Goal: Ask a question: Seek information or help from site administrators or community

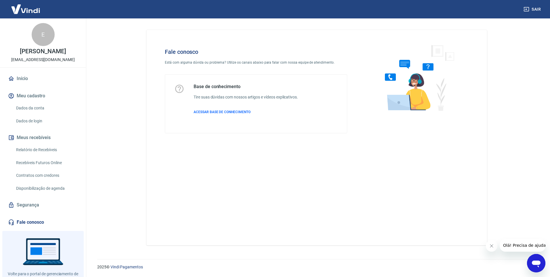
click at [24, 220] on link "Fale conosco" at bounding box center [43, 222] width 72 height 13
click at [536, 260] on icon "Abrir janela de mensagens" at bounding box center [536, 263] width 9 height 7
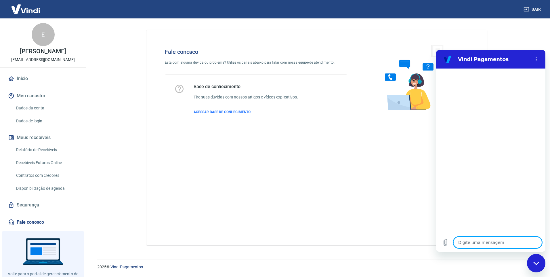
click at [482, 242] on textarea at bounding box center [498, 243] width 89 height 12
type textarea "F"
type textarea "x"
type textarea "FA"
type textarea "x"
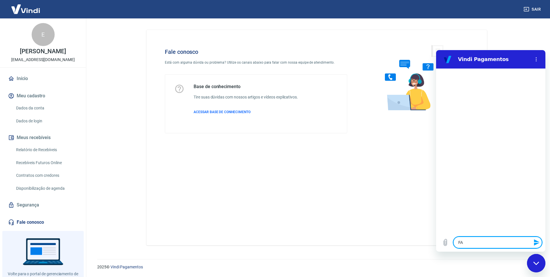
type textarea "FAL"
type textarea "x"
type textarea "FALA"
type textarea "x"
type textarea "FALAR"
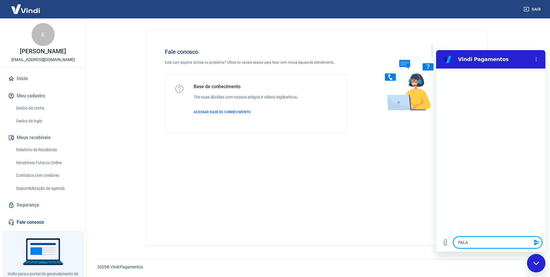
type textarea "x"
type textarea "FALAR"
type textarea "x"
type textarea "FALAR C"
type textarea "x"
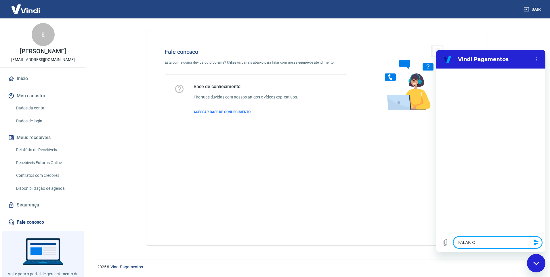
type textarea "FALAR CO"
type textarea "x"
type textarea "FALAR COM"
type textarea "x"
type textarea "FALAR COM"
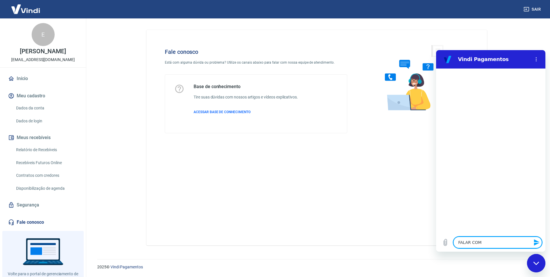
type textarea "x"
type textarea "FALAR COM U"
type textarea "x"
type textarea "FALAR COM UM"
type textarea "x"
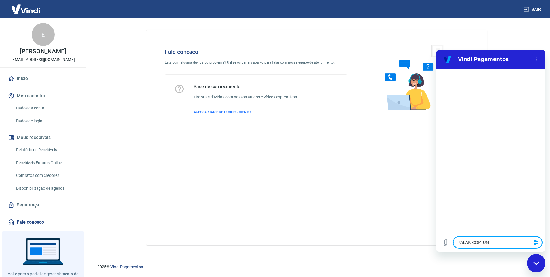
type textarea "FALAR COM UM"
type textarea "x"
type textarea "FALAR COM UM A"
type textarea "x"
type textarea "FALAR COM UM AT"
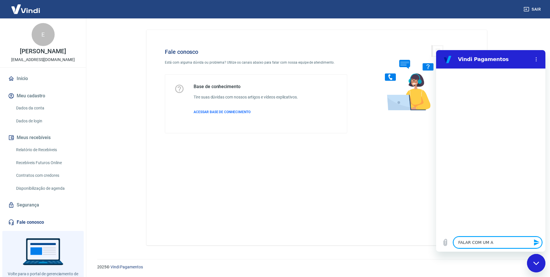
type textarea "x"
type textarea "FALAR COM UM ATE"
type textarea "x"
type textarea "FALAR COM UM [GEOGRAPHIC_DATA]"
type textarea "x"
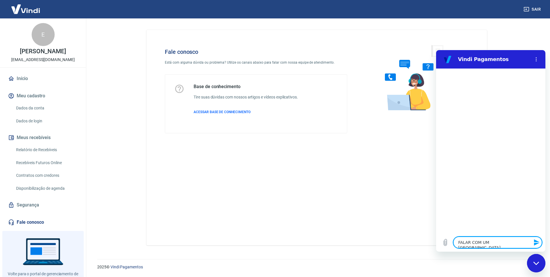
type textarea "FALAR COM UM ATEND"
type textarea "x"
type textarea "FALAR COM UM ATENDE"
type textarea "x"
type textarea "FALAR COM UM ATENDEN"
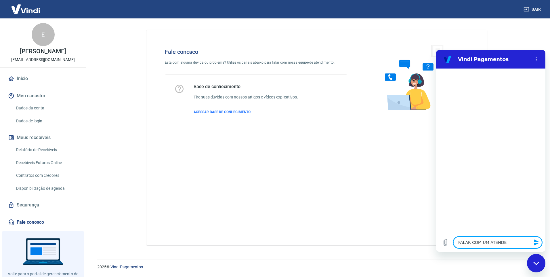
type textarea "x"
type textarea "FALAR COM UM ATENDENT"
type textarea "x"
type textarea "FALAR COM UM ATENDENTE"
type textarea "x"
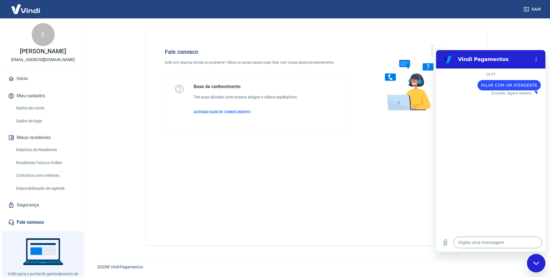
type textarea "x"
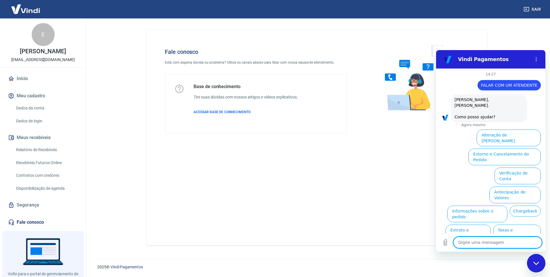
click at [503, 84] on span "FALAR COM UM ATENDENTE" at bounding box center [509, 85] width 56 height 5
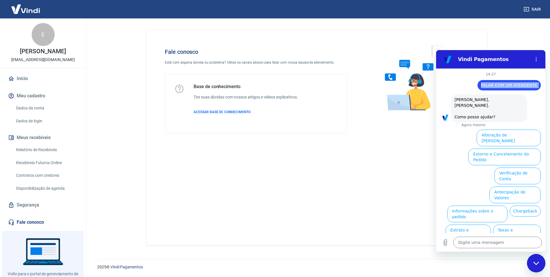
click at [503, 84] on span "FALAR COM UM ATENDENTE" at bounding box center [509, 85] width 56 height 5
copy span "FALAR COM UM ATENDENTE"
click at [469, 242] on textarea at bounding box center [498, 243] width 89 height 12
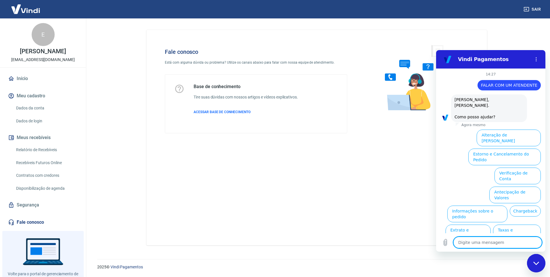
paste textarea "FALAR COM UM ATENDENTE"
type textarea "FALAR COM UM ATENDENTE"
type textarea "x"
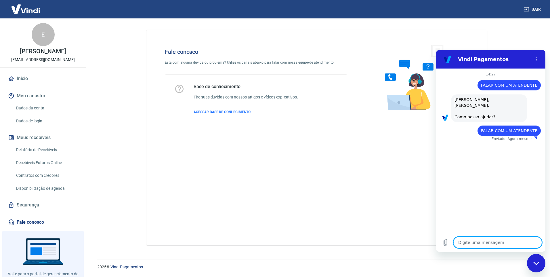
type textarea "x"
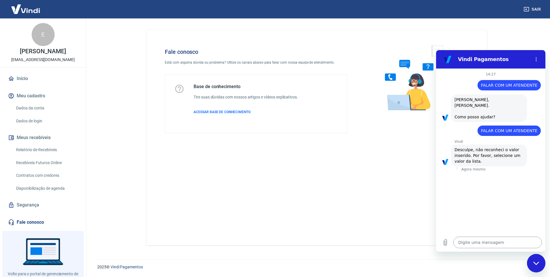
click at [482, 238] on textarea at bounding box center [498, 243] width 89 height 12
type textarea "FALAR COM UM ATENDENTE"
type textarea "x"
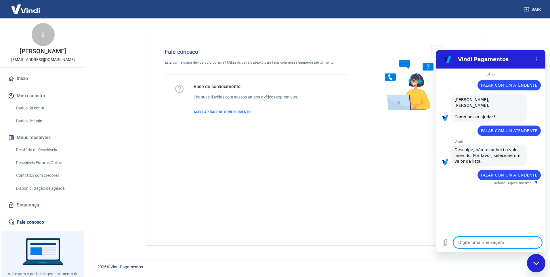
type textarea "x"
click at [476, 239] on textarea at bounding box center [498, 243] width 89 height 12
paste textarea "FALAR COM UM ATENDENTE"
type textarea "FALAR COM UM ATENDENTE"
type textarea "x"
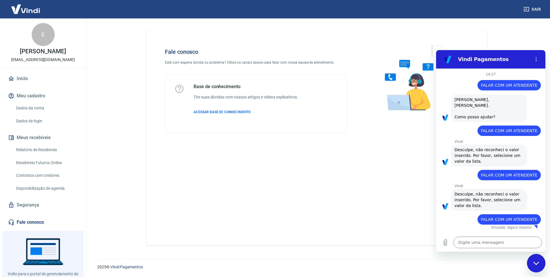
type textarea "x"
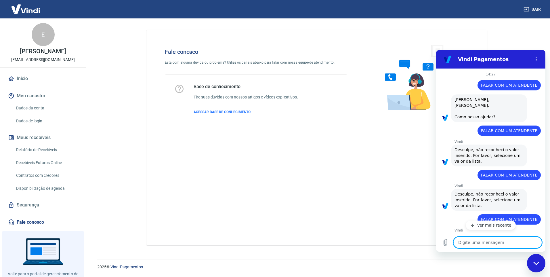
scroll to position [23, 0]
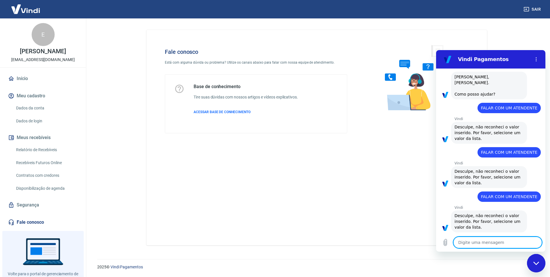
click at [478, 237] on textarea at bounding box center [498, 243] width 89 height 12
paste textarea "FALAR COM UM ATENDENTE"
type textarea "FALAR COM UM ATENDENTE"
type textarea "x"
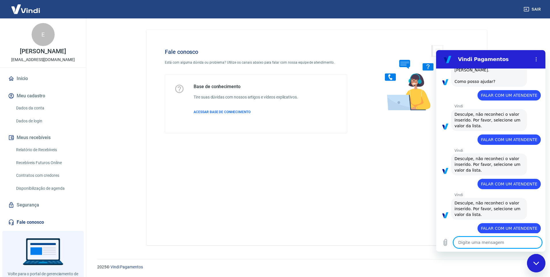
scroll to position [37, 0]
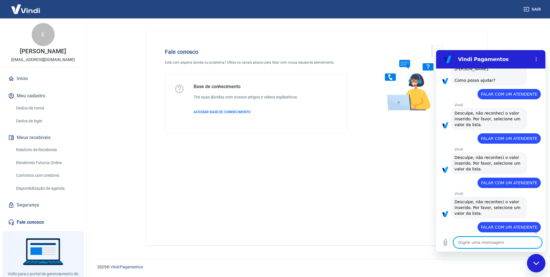
type textarea "x"
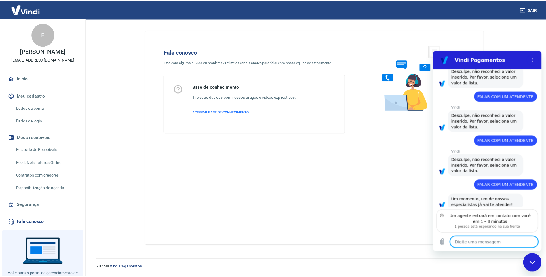
scroll to position [83, 0]
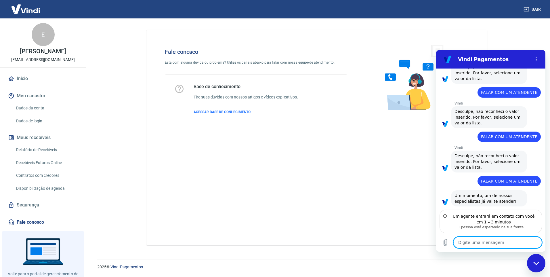
click at [32, 136] on button "Meus recebíveis" at bounding box center [43, 137] width 72 height 13
click at [39, 41] on div "E" at bounding box center [43, 34] width 23 height 23
click at [36, 13] on img at bounding box center [25, 9] width 37 height 18
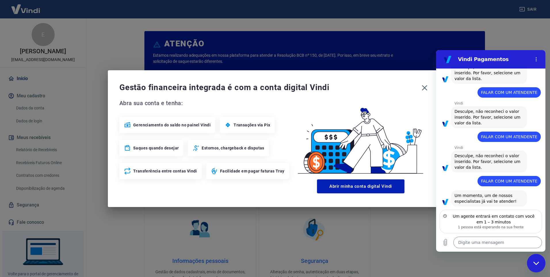
click at [178, 125] on span "Gerenciamento do saldo no painel Vindi" at bounding box center [171, 125] width 77 height 6
click at [161, 125] on span "Gerenciamento do saldo no painel Vindi" at bounding box center [171, 125] width 77 height 6
click at [361, 187] on button "Abrir minha conta digital Vindi" at bounding box center [360, 186] width 87 height 14
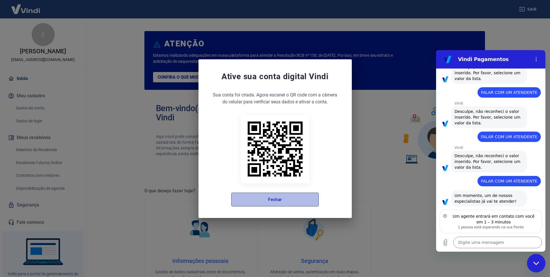
click at [281, 201] on button "Fechar" at bounding box center [274, 200] width 87 height 14
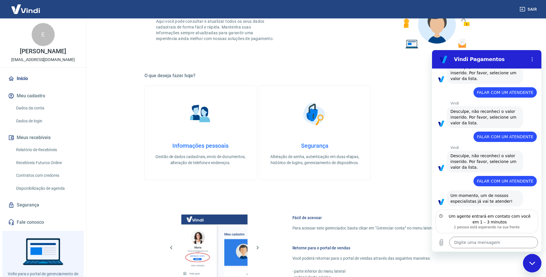
scroll to position [230, 0]
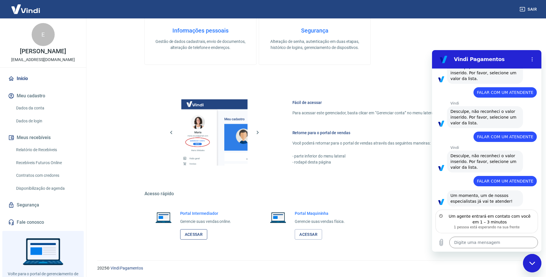
click at [197, 235] on link "Acessar" at bounding box center [193, 234] width 27 height 11
click at [468, 242] on textarea at bounding box center [493, 243] width 89 height 12
type textarea "b"
type textarea "x"
type textarea "bO"
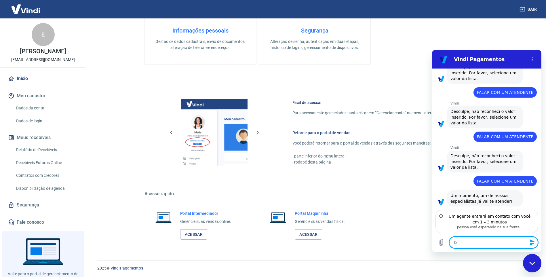
type textarea "x"
type textarea "bOA"
type textarea "x"
type textarea "bOA"
type textarea "x"
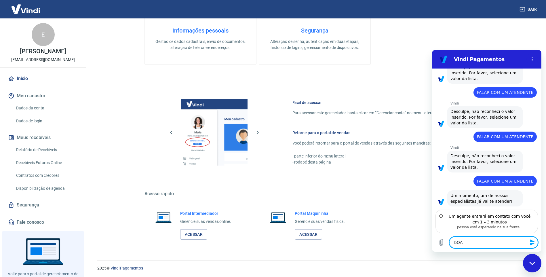
type textarea "bOA T"
type textarea "x"
type textarea "bOA"
type textarea "x"
type textarea "bOA"
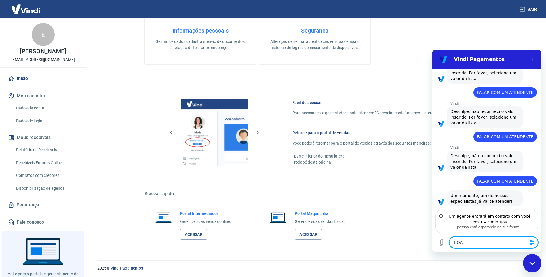
type textarea "x"
type textarea "bO"
type textarea "x"
type textarea "b"
type textarea "x"
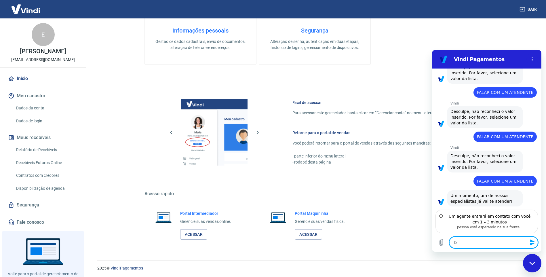
type textarea "x"
type textarea "B"
type textarea "x"
type textarea "Bo"
type textarea "x"
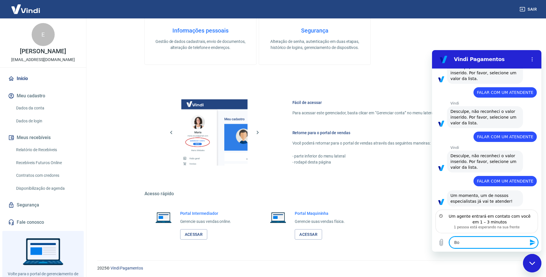
type textarea "Boa"
type textarea "x"
type textarea "Boa"
type textarea "x"
type textarea "Boa t"
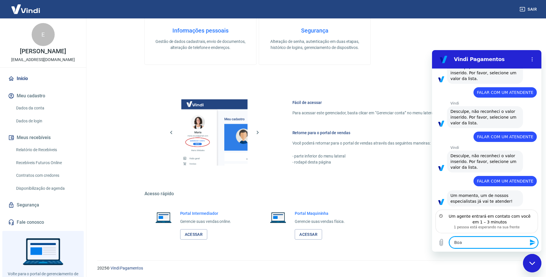
type textarea "x"
type textarea "Boa ta"
type textarea "x"
type textarea "Boa tar"
type textarea "x"
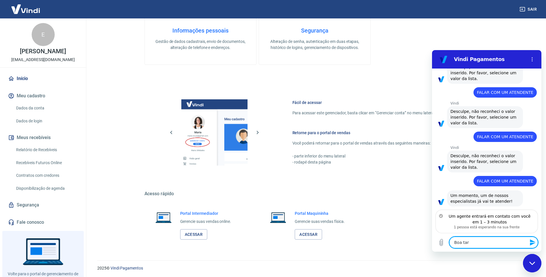
type textarea "Boa tard"
type textarea "x"
type textarea "Boa tarde"
type textarea "x"
type textarea "Boa tarde,"
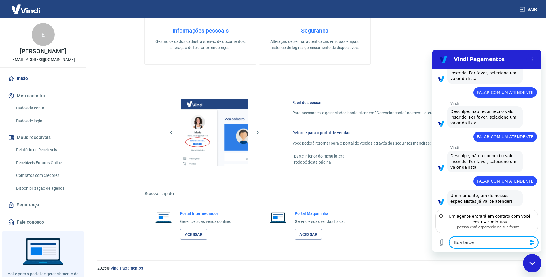
type textarea "x"
type textarea "Boa tarde,"
type textarea "x"
type textarea "Boa tarde, t"
type textarea "x"
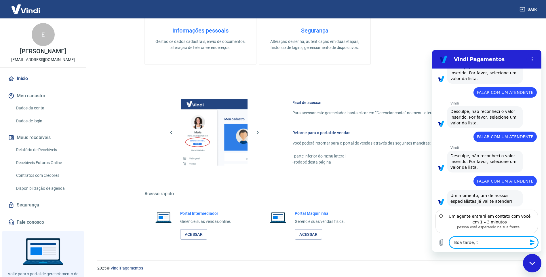
type textarea "Boa tarde, tu"
type textarea "x"
type textarea "Boa tarde, tud"
type textarea "x"
type textarea "Boa tarde, tudo"
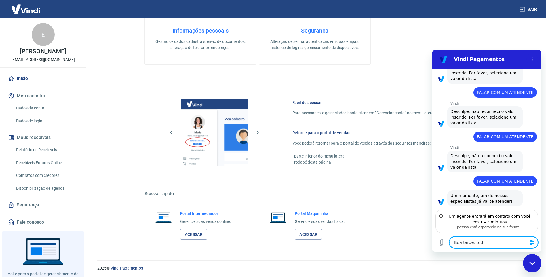
type textarea "x"
type textarea "Boa tarde, tudo"
type textarea "x"
type textarea "Boa tarde, tudo b"
type textarea "x"
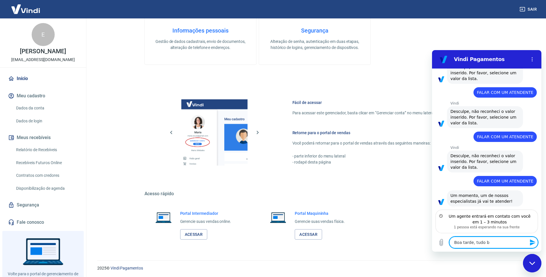
type textarea "Boa tarde, tudo be"
type textarea "x"
type textarea "Boa tarde, tudo bem"
type textarea "x"
type textarea "Boa tarde, tudo bem?"
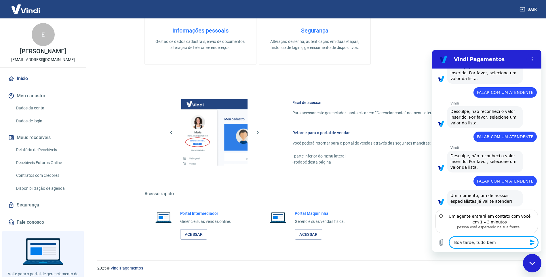
type textarea "x"
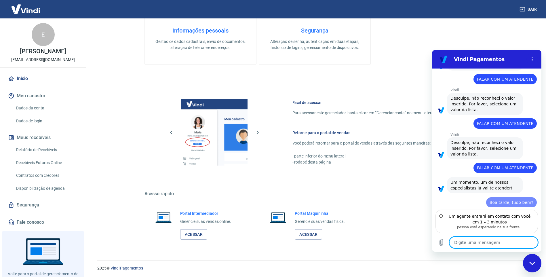
type textarea "x"
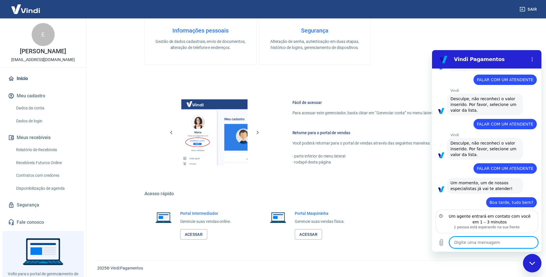
scroll to position [96, 0]
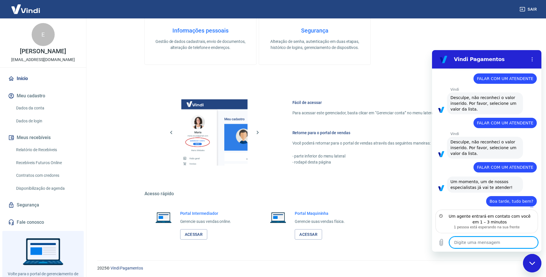
click at [483, 240] on textarea at bounding box center [493, 243] width 89 height 12
type textarea "t"
type textarea "x"
type textarea "ti"
type textarea "x"
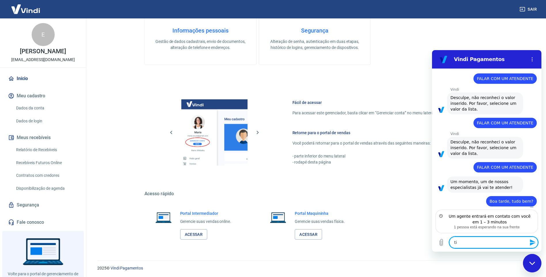
type textarea "tiv"
type textarea "x"
type textarea "tive"
type textarea "x"
type textarea "tive"
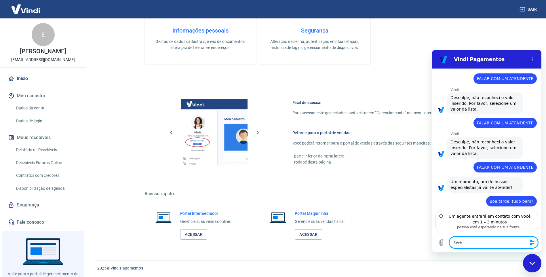
type textarea "x"
type textarea "tive q"
type textarea "x"
type textarea "tive qu"
type textarea "x"
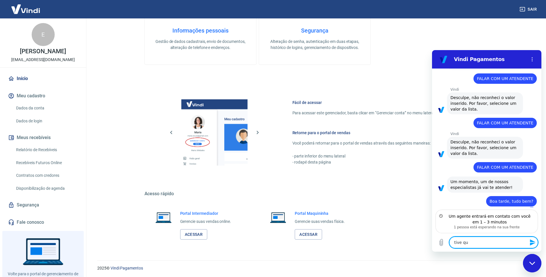
type textarea "tive que"
type textarea "x"
type textarea "tive que"
type textarea "x"
type textarea "tive que c"
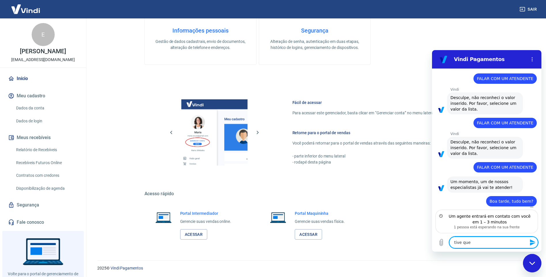
type textarea "x"
type textarea "tive que ca"
type textarea "x"
type textarea "tive que can"
type textarea "x"
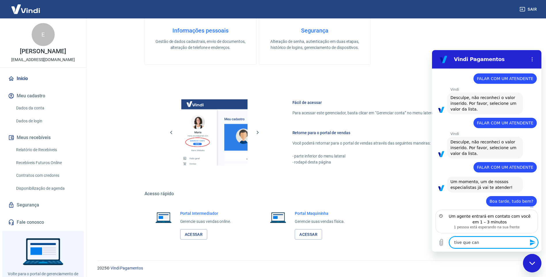
type textarea "tive que canc"
type textarea "x"
type textarea "tive que cance"
type textarea "x"
type textarea "tive que cancel"
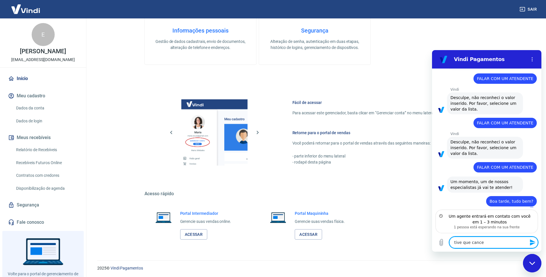
type textarea "x"
type textarea "tive que cancela"
type textarea "x"
type textarea "tive que cancelar"
type textarea "x"
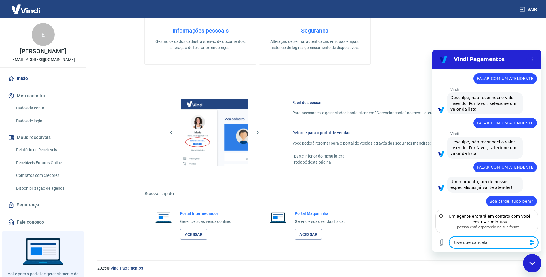
type textarea "tive que cancelar"
type textarea "x"
type textarea "tive que cancelar u"
type textarea "x"
type textarea "tive que cancelar um"
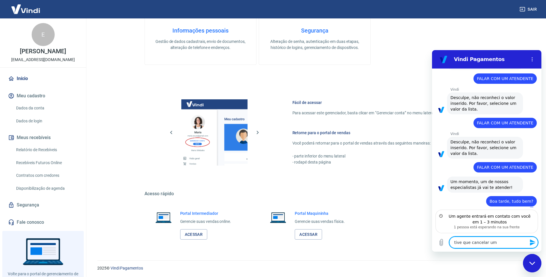
type textarea "x"
type textarea "tive que cancelar uma"
type textarea "x"
type textarea "tive que cancelar uma"
type textarea "x"
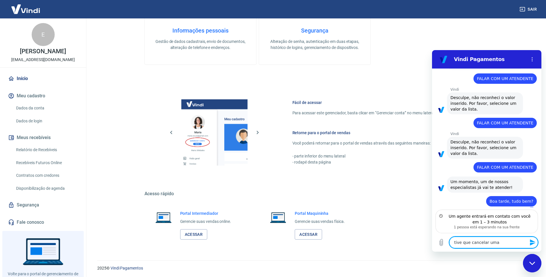
type textarea "tive que cancelar uma t"
type textarea "x"
type textarea "tive que cancelar uma tr"
type textarea "x"
type textarea "tive que cancelar uma tra"
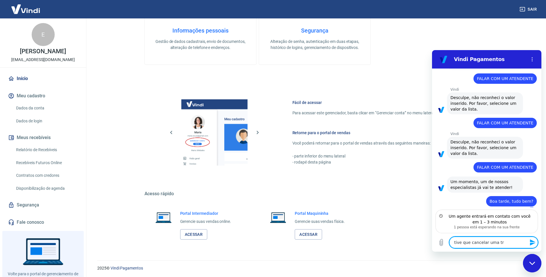
type textarea "x"
type textarea "tive que cancelar uma tran"
type textarea "x"
type textarea "tive que cancelar uma trans"
type textarea "x"
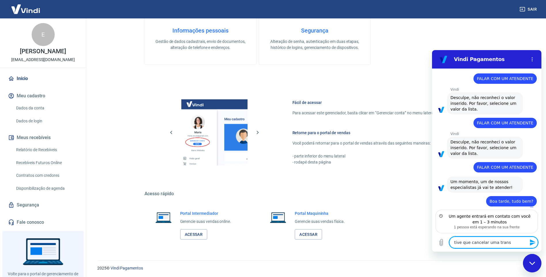
type textarea "tive que cancelar uma transa"
type textarea "x"
type textarea "tive que cancelar uma transaç"
type textarea "x"
type textarea "tive que cancelar uma transaçã"
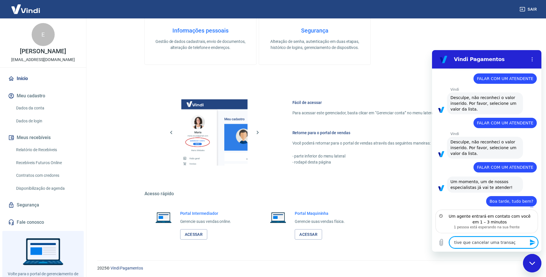
type textarea "x"
type textarea "tive que cancelar uma transação"
type textarea "x"
type textarea "tive que cancelar uma transação"
type textarea "x"
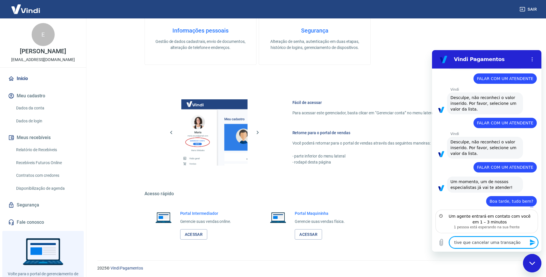
paste textarea "TRANSAÇÃO 224415221"
type textarea "tive que cancelar uma transação TRANSAÇÃO 224415221"
type textarea "x"
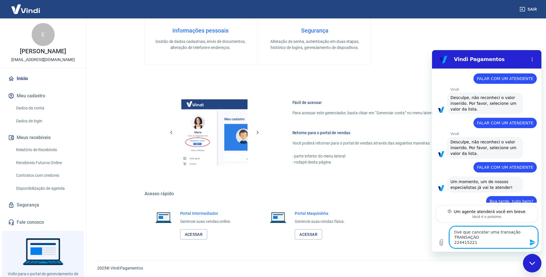
scroll to position [101, 0]
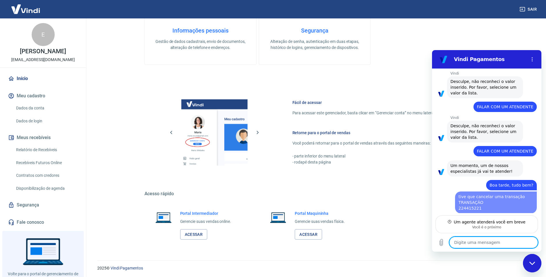
type textarea "x"
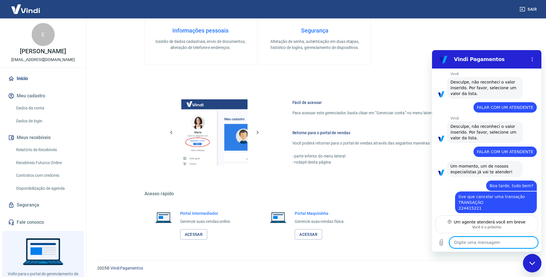
scroll to position [113, 0]
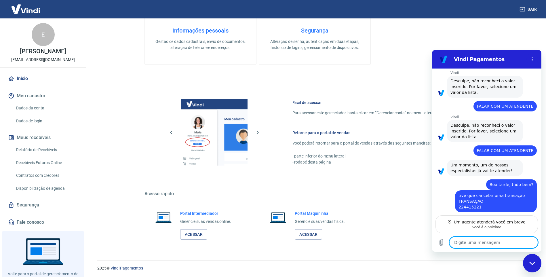
type textarea "e"
type textarea "x"
type textarea "a"
type textarea "x"
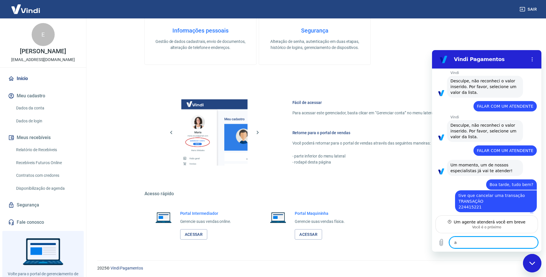
type textarea "an"
type textarea "x"
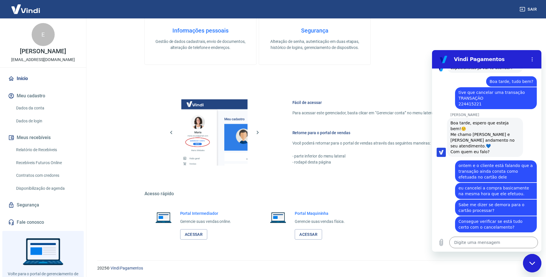
scroll to position [258, 0]
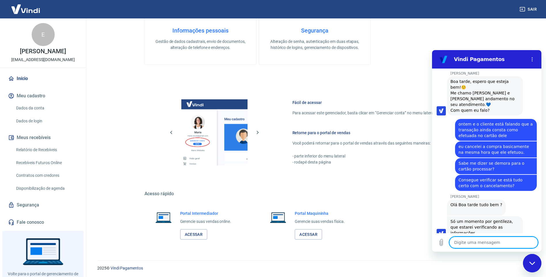
click at [474, 241] on textarea at bounding box center [493, 243] width 89 height 12
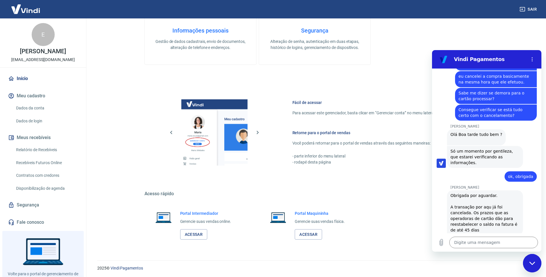
scroll to position [347, 0]
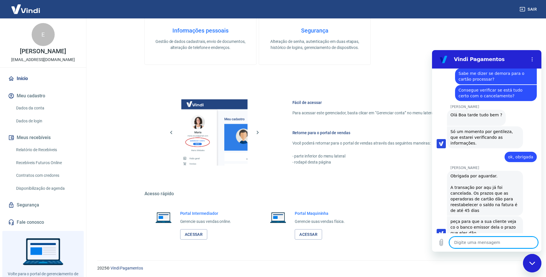
click at [481, 244] on textarea at bounding box center [493, 243] width 89 height 12
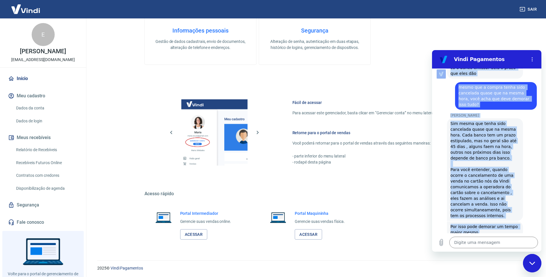
scroll to position [520, 0]
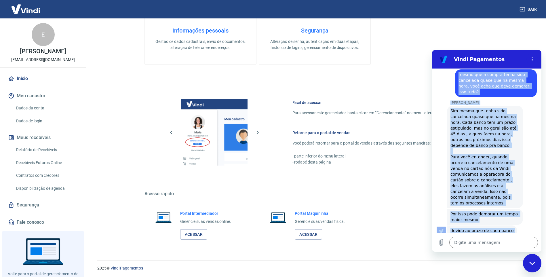
drag, startPoint x: 466, startPoint y: 147, endPoint x: 509, endPoint y: 215, distance: 80.6
click at [509, 215] on div "14:27 Web User 68adee70f4dce94868964775 diz: FALAR COM UM ATENDENTE diz: [PERSO…" at bounding box center [486, 151] width 109 height 165
click at [439, 159] on div "[PERSON_NAME] diz: Sim mesma que tenha sido cancelada quase que na mesma hora. …" at bounding box center [489, 156] width 105 height 103
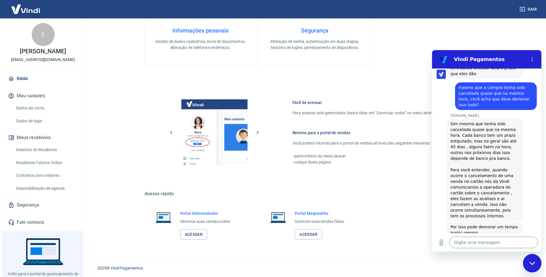
scroll to position [501, 0]
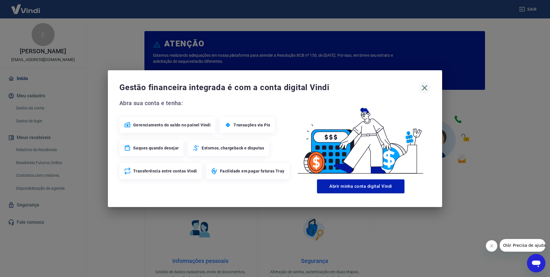
click at [424, 87] on icon "button" at bounding box center [424, 87] width 5 height 5
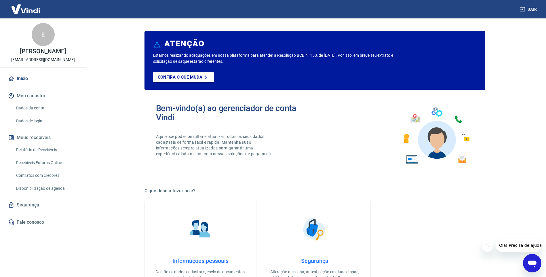
click at [30, 78] on link "Início" at bounding box center [43, 78] width 72 height 13
click at [29, 59] on p "[EMAIL_ADDRESS][DOMAIN_NAME]" at bounding box center [43, 60] width 64 height 6
click at [34, 17] on img at bounding box center [25, 9] width 37 height 18
click at [31, 108] on link "Dados da conta" at bounding box center [46, 108] width 65 height 12
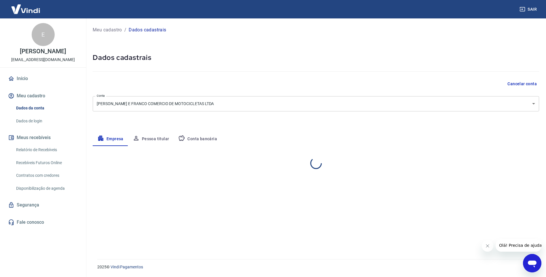
select select "MG"
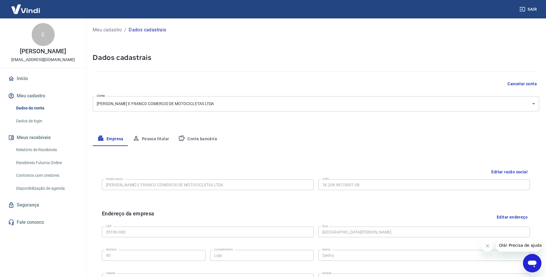
click at [23, 78] on link "Início" at bounding box center [43, 78] width 72 height 13
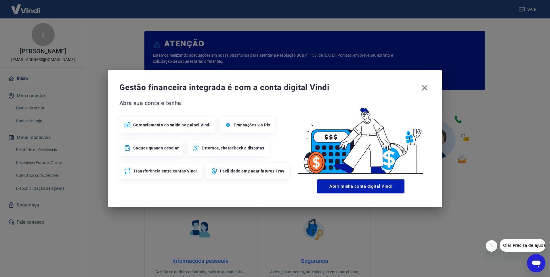
click at [185, 126] on span "Gerenciamento do saldo no painel Vindi" at bounding box center [171, 125] width 77 height 6
click at [374, 189] on button "Abrir minha conta digital Vindi" at bounding box center [360, 186] width 87 height 14
click at [425, 88] on div "Gestão financeira integrada é com a conta digital Vindi" at bounding box center [274, 88] width 311 height 12
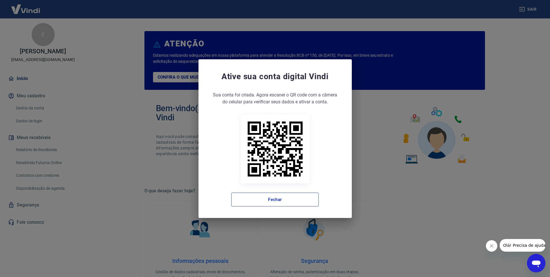
click at [272, 197] on button "Fechar" at bounding box center [274, 200] width 87 height 14
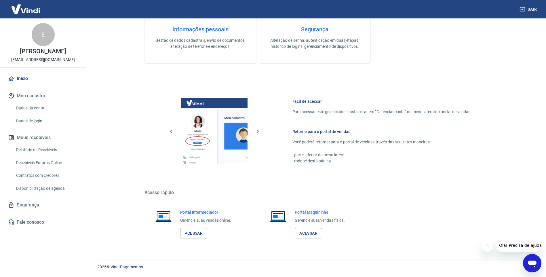
scroll to position [87, 0]
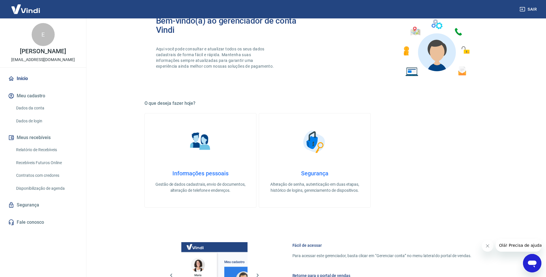
click at [36, 58] on p "[EMAIL_ADDRESS][DOMAIN_NAME]" at bounding box center [43, 60] width 64 height 6
click at [34, 13] on img at bounding box center [25, 9] width 37 height 18
click at [32, 77] on link "Início" at bounding box center [43, 78] width 72 height 13
click at [42, 153] on link "Relatório de Recebíveis" at bounding box center [46, 150] width 65 height 12
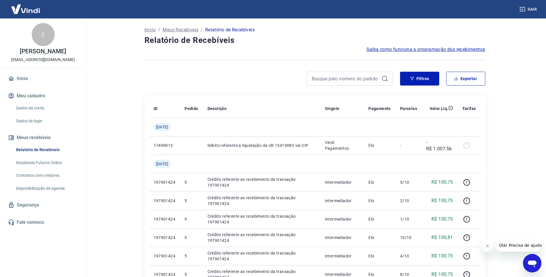
click at [148, 29] on p "Início" at bounding box center [150, 29] width 12 height 7
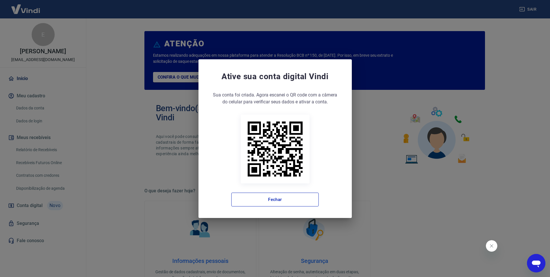
click at [194, 79] on div "Ative sua conta digital Vindi Sua conta foi criada. Agora clique no botão abaix…" at bounding box center [275, 138] width 550 height 277
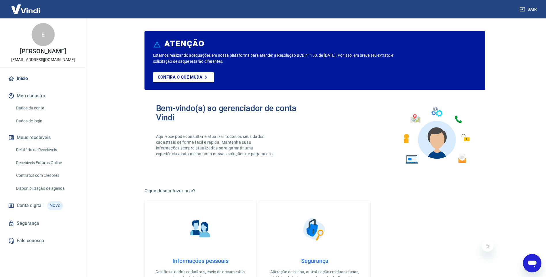
click at [29, 7] on img at bounding box center [25, 9] width 37 height 18
click at [31, 73] on link "Início" at bounding box center [43, 78] width 72 height 13
click at [35, 106] on link "Dados da conta" at bounding box center [46, 108] width 65 height 12
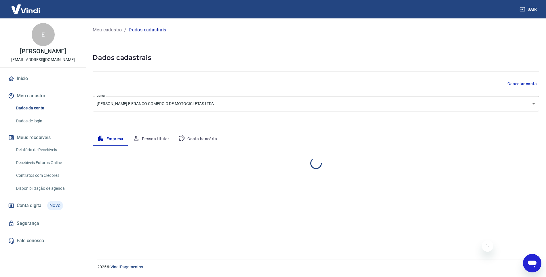
select select "MG"
